Goal: Task Accomplishment & Management: Use online tool/utility

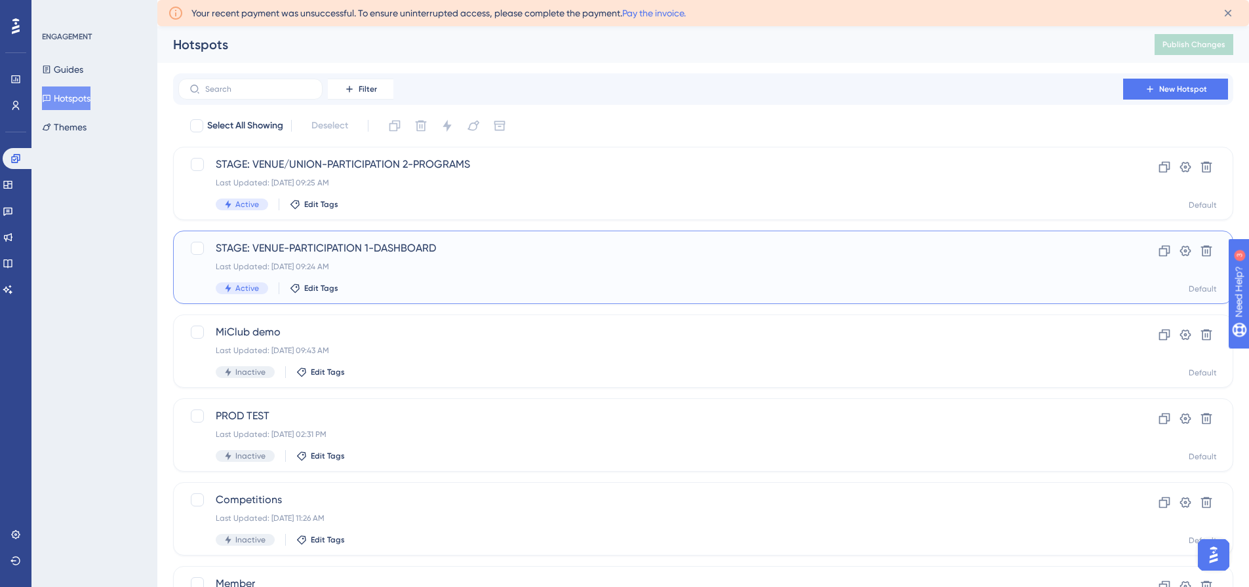
click at [394, 248] on span "STAGE: VENUE-PARTICIPATION 1-DASHBOARD" at bounding box center [651, 249] width 870 height 16
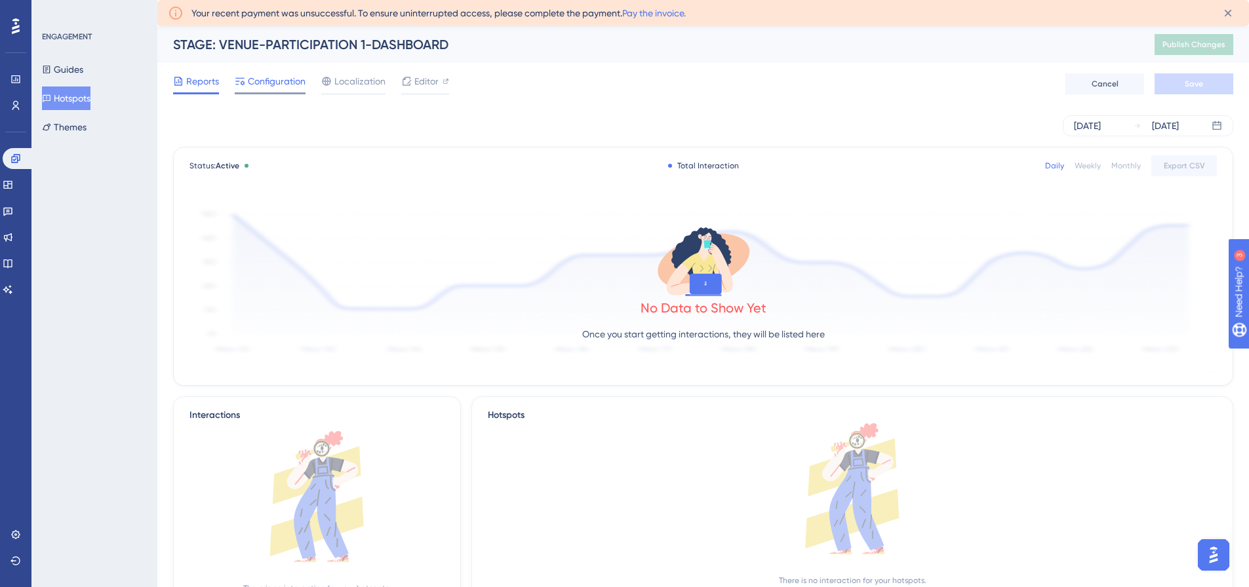
click at [271, 85] on span "Configuration" at bounding box center [277, 81] width 58 height 16
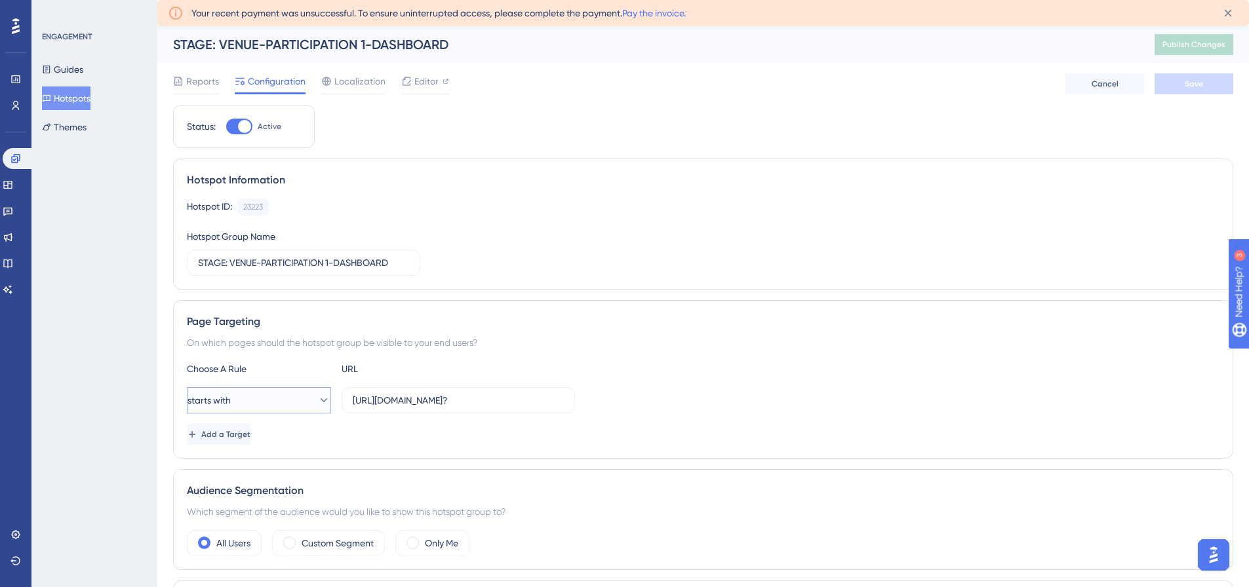
click at [301, 403] on button "starts with" at bounding box center [259, 400] width 144 height 26
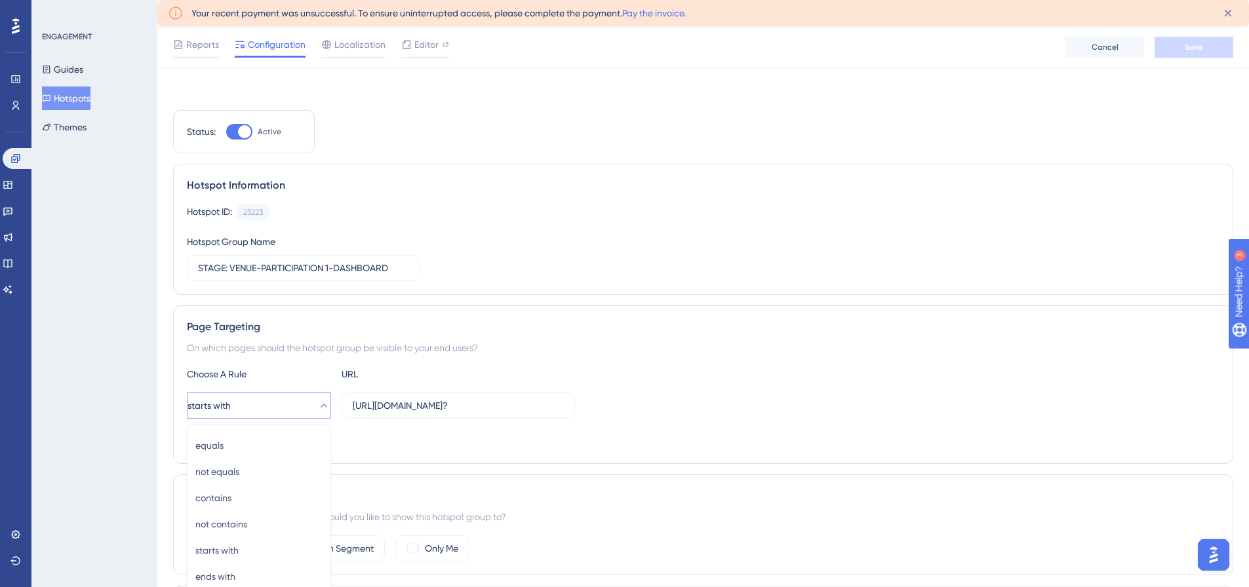
scroll to position [225, 0]
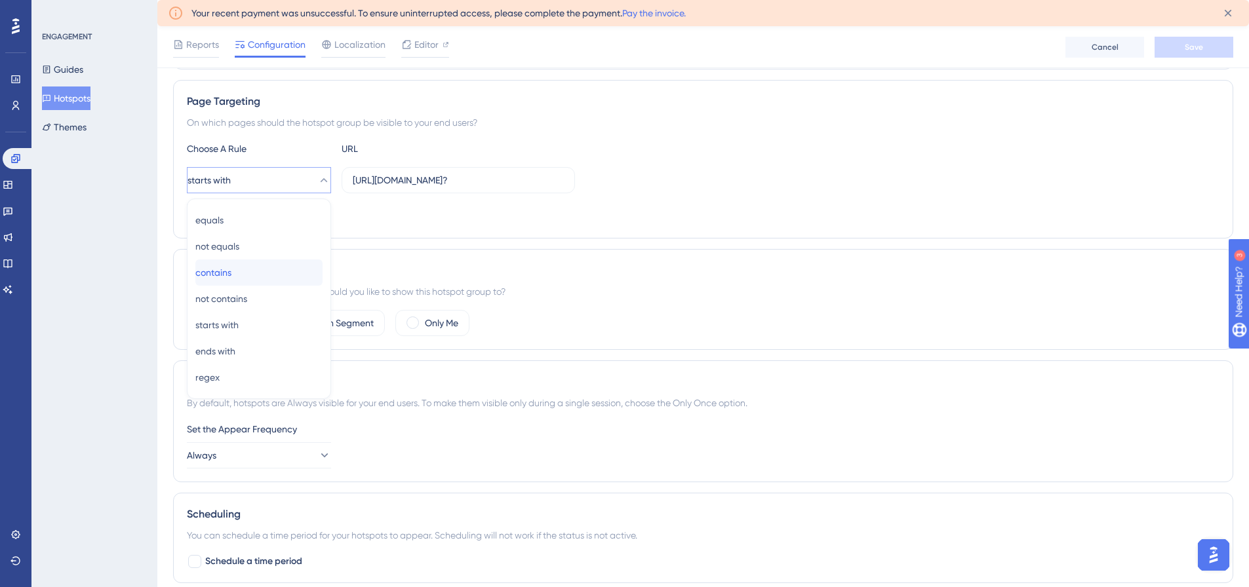
click at [253, 274] on div "contains contains" at bounding box center [258, 273] width 127 height 26
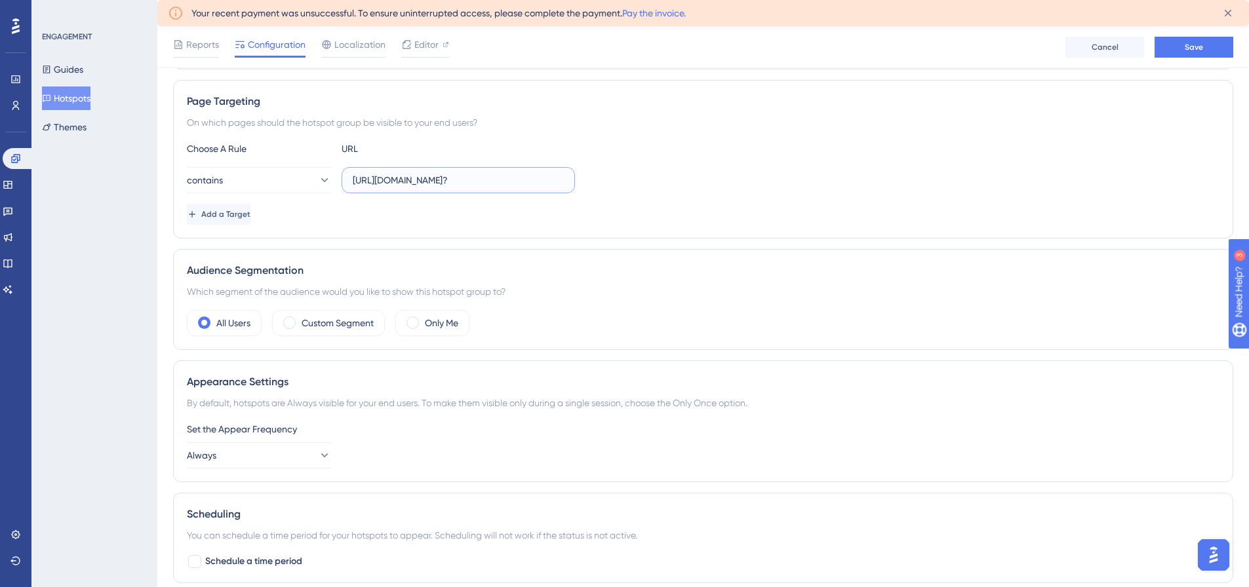
click at [526, 182] on input "[URL][DOMAIN_NAME]?" at bounding box center [458, 180] width 211 height 14
click at [1196, 44] on span "Save" at bounding box center [1193, 47] width 18 height 10
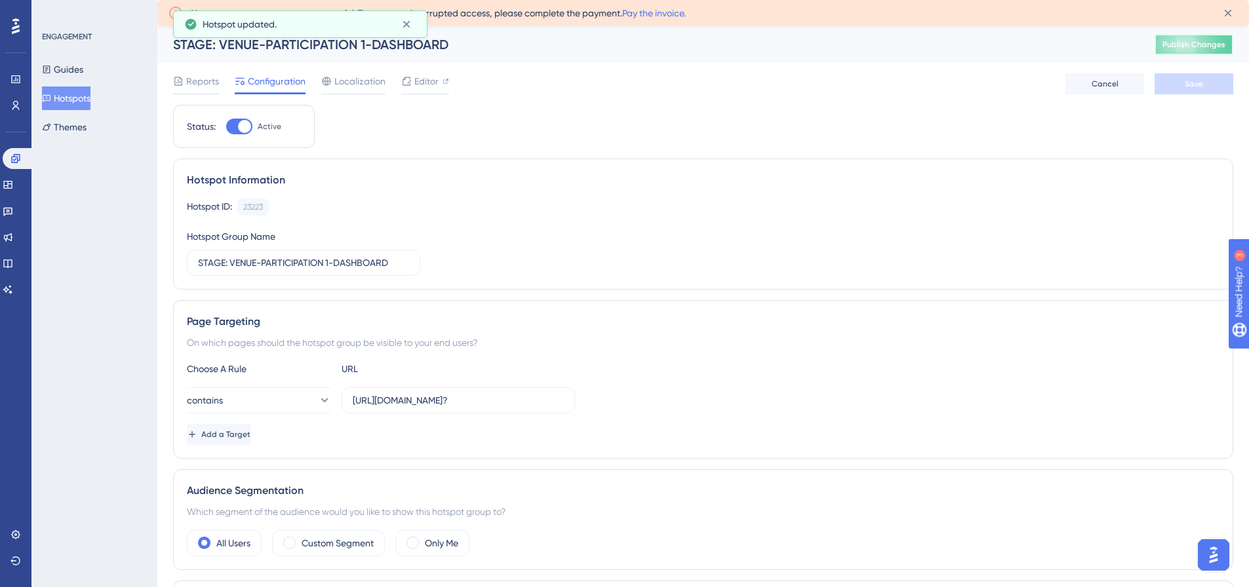
click at [1200, 46] on span "Publish Changes" at bounding box center [1193, 44] width 63 height 10
click at [83, 92] on button "Hotspots" at bounding box center [66, 99] width 48 height 24
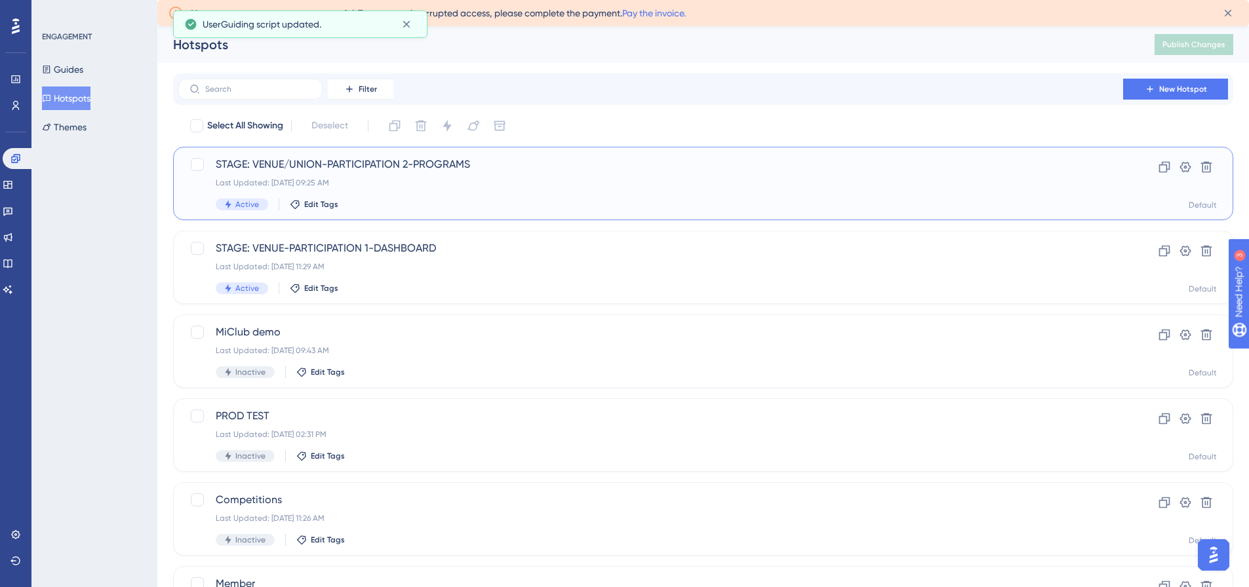
click at [467, 160] on span "STAGE: VENUE/UNION-PARTICIPATION 2-PROGRAMS" at bounding box center [651, 165] width 870 height 16
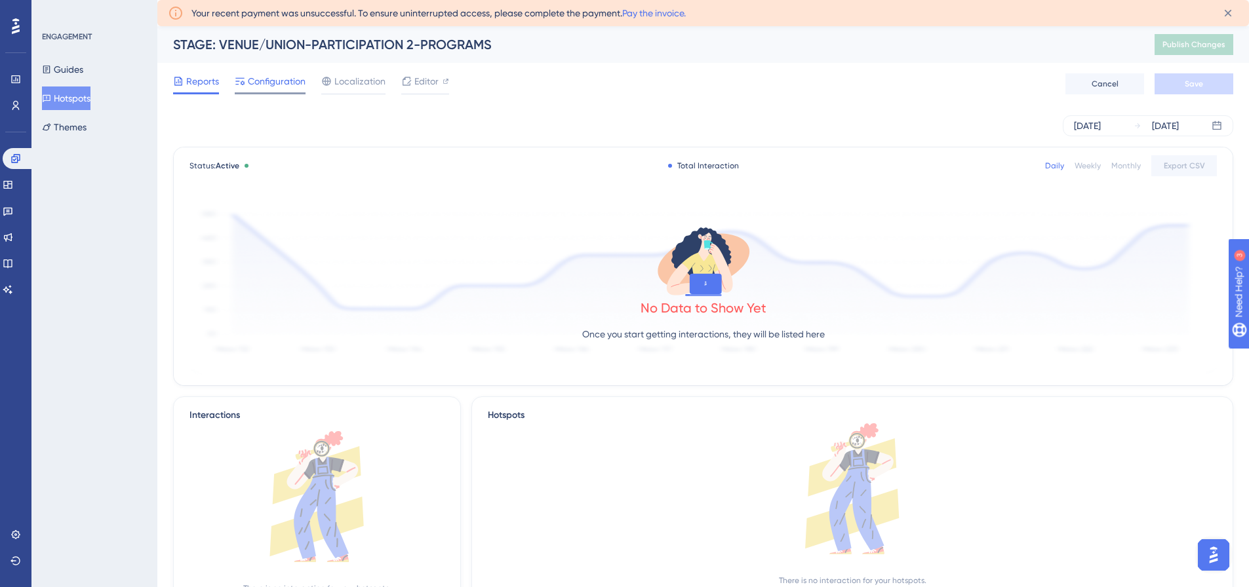
click at [266, 81] on span "Configuration" at bounding box center [277, 81] width 58 height 16
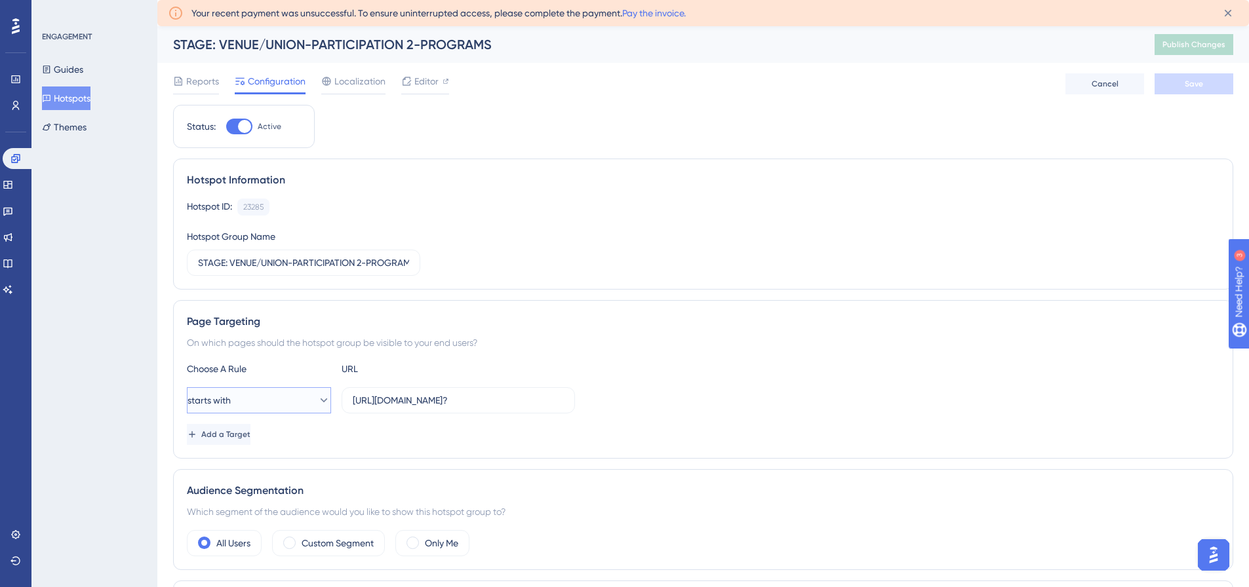
click at [307, 412] on button "starts with" at bounding box center [259, 400] width 144 height 26
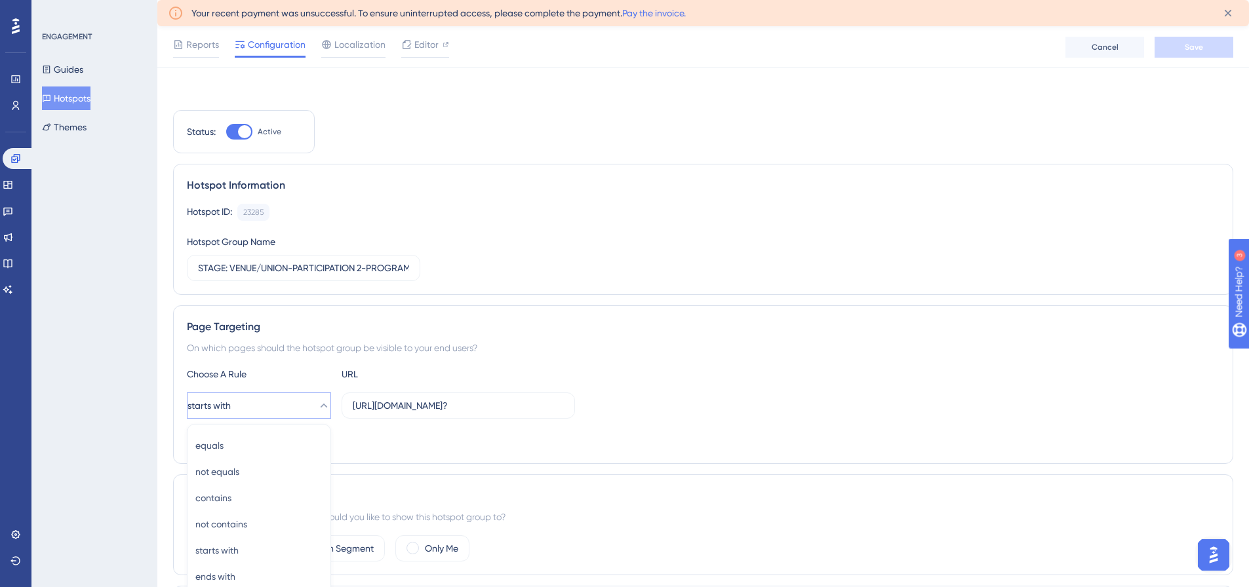
scroll to position [225, 0]
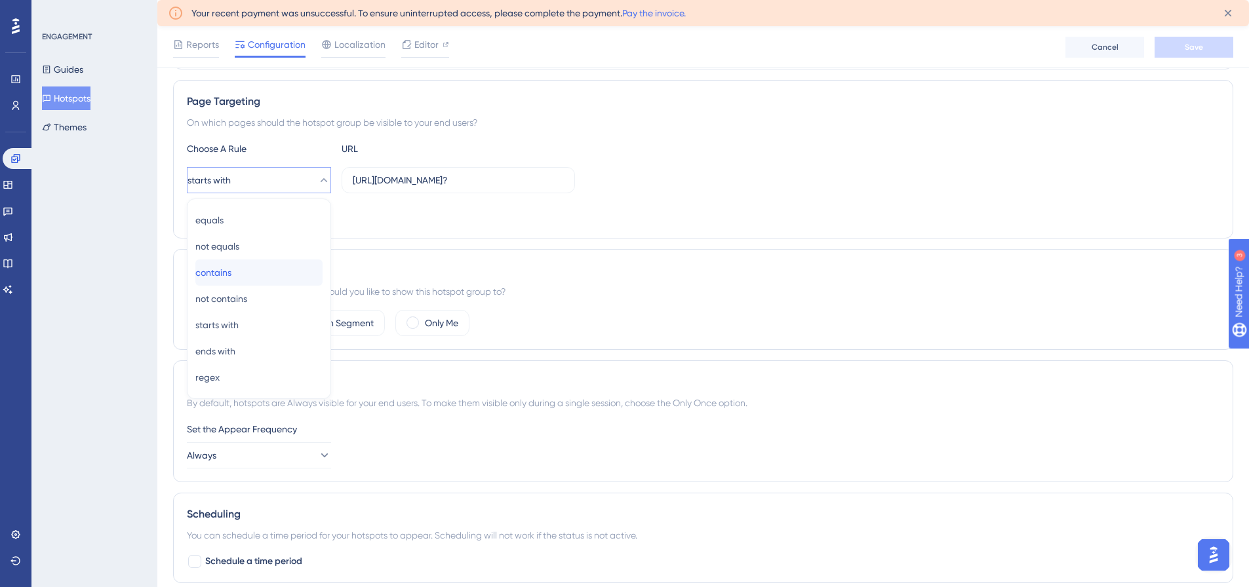
click at [272, 274] on div "contains contains" at bounding box center [258, 273] width 127 height 26
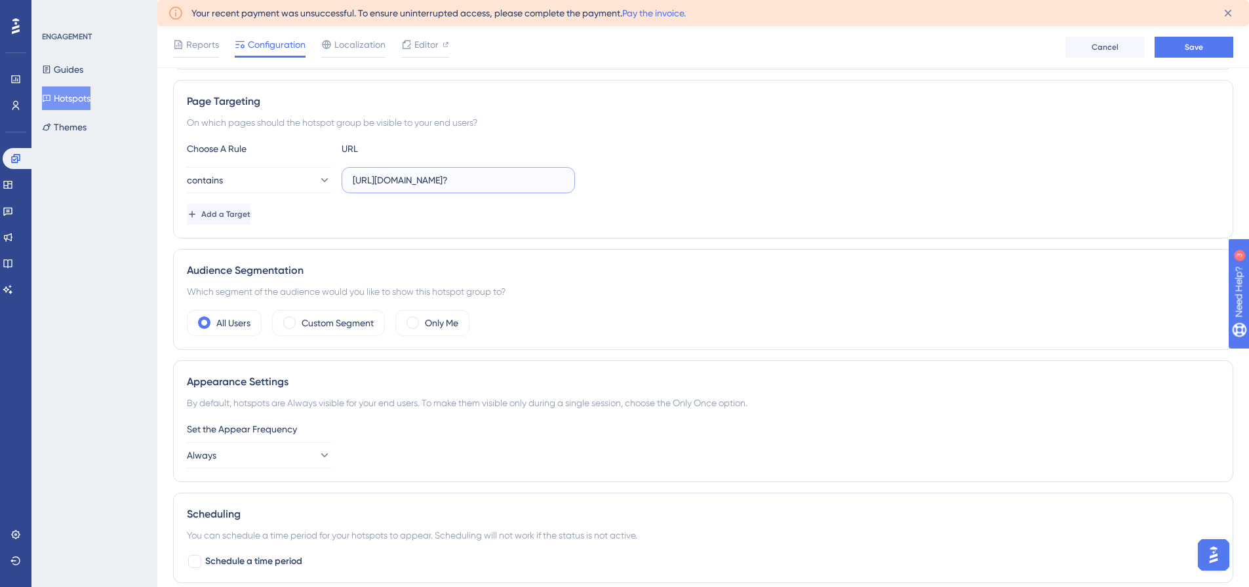
click at [526, 177] on input "[URL][DOMAIN_NAME]?" at bounding box center [458, 180] width 211 height 14
click at [1208, 49] on button "Save" at bounding box center [1193, 47] width 79 height 21
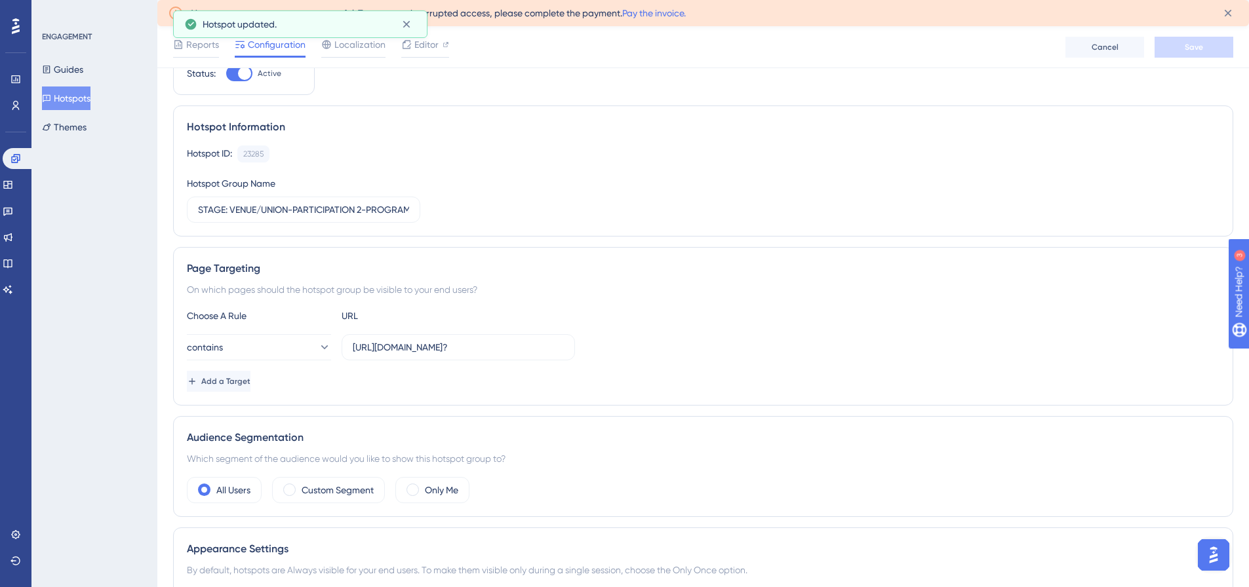
scroll to position [0, 0]
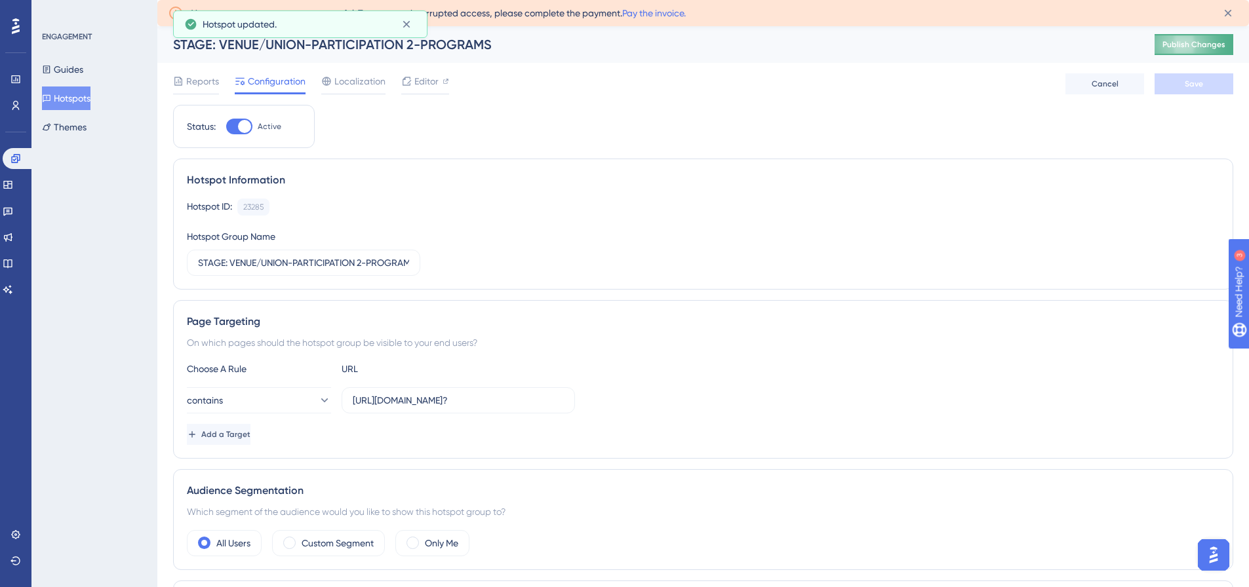
click at [1204, 48] on span "Publish Changes" at bounding box center [1193, 44] width 63 height 10
